Goal: Task Accomplishment & Management: Manage account settings

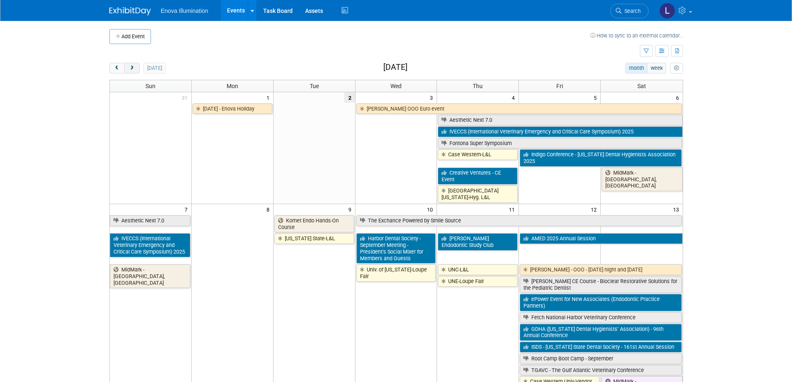
click at [132, 69] on span "next" at bounding box center [132, 68] width 6 height 5
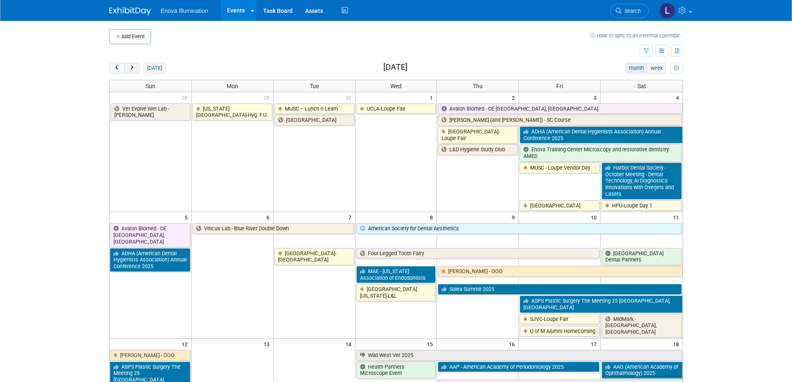
click at [132, 69] on span "next" at bounding box center [132, 68] width 6 height 5
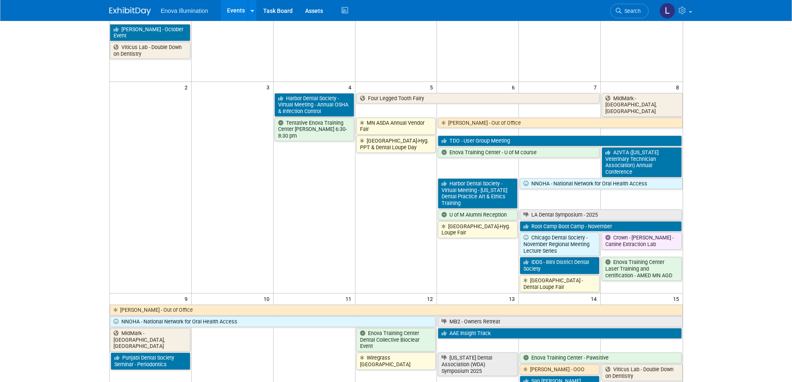
scroll to position [83, 0]
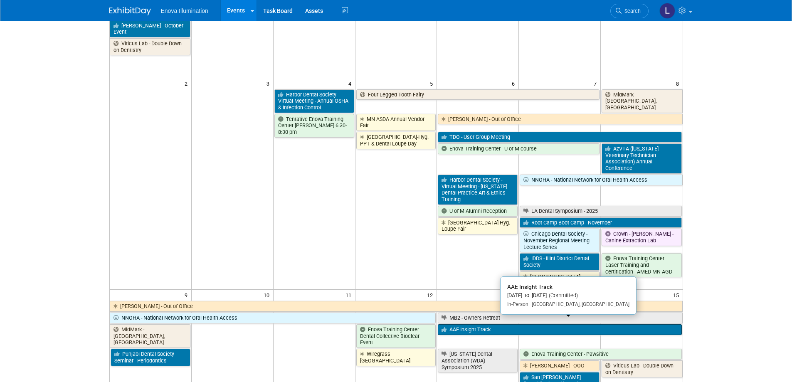
click at [465, 325] on link "AAE Insight Track" at bounding box center [560, 329] width 244 height 11
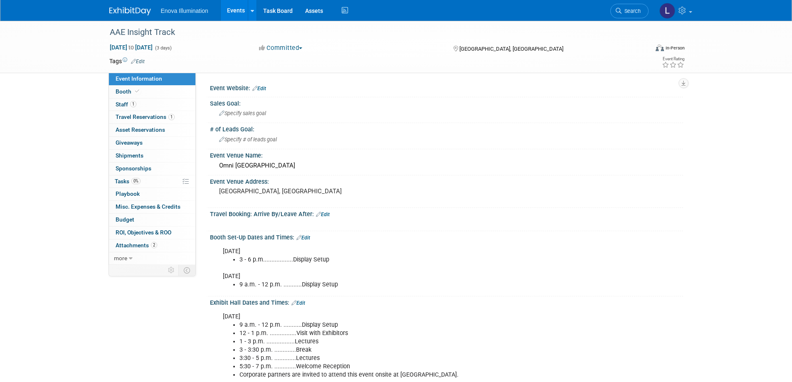
click at [261, 86] on link "Edit" at bounding box center [259, 89] width 14 height 6
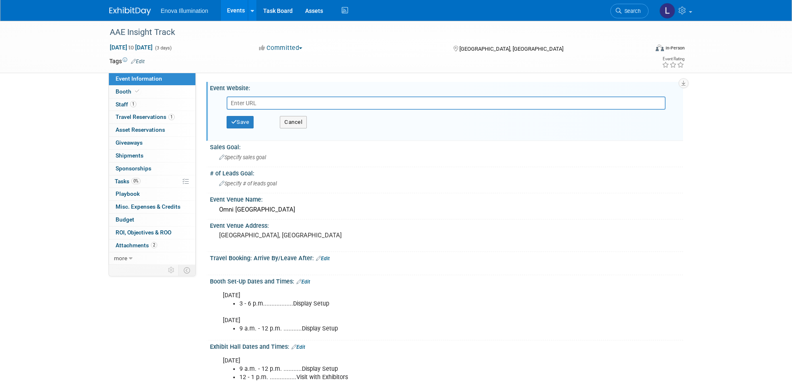
click at [257, 100] on input "text" at bounding box center [446, 102] width 439 height 13
type input "https://www.aae.org/specialty/education-events/insight-track/"
click at [251, 123] on button "Save" at bounding box center [240, 122] width 27 height 12
